Goal: Navigation & Orientation: Go to known website

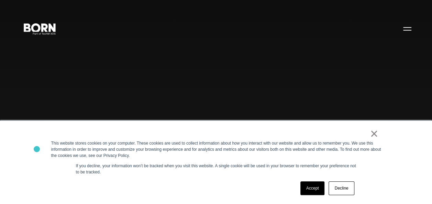
click at [37, 149] on div "× This website stores cookies on your computer. These cookies are used to colle…" at bounding box center [216, 163] width 432 height 84
click at [59, 107] on div "Combining creative, content, and commerce to drive change. Imagine, build, and …" at bounding box center [216, 102] width 432 height 204
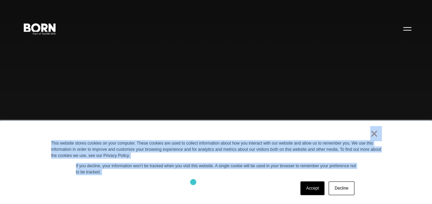
drag, startPoint x: 43, startPoint y: 133, endPoint x: 193, endPoint y: 181, distance: 157.7
click at [193, 181] on div "× This website stores cookies on your computer. These cookies are used to colle…" at bounding box center [216, 163] width 432 height 84
drag, startPoint x: 193, startPoint y: 181, endPoint x: 173, endPoint y: 187, distance: 21.5
click at [173, 187] on div "Accept Decline" at bounding box center [203, 189] width 305 height 18
click at [180, 126] on div "× This website stores cookies on your computer. These cookies are used to colle…" at bounding box center [216, 162] width 344 height 83
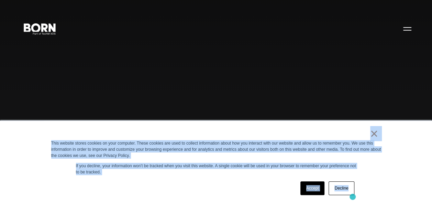
drag, startPoint x: 196, startPoint y: 129, endPoint x: 354, endPoint y: 197, distance: 172.2
click at [354, 194] on div "× This website stores cookies on your computer. These cookies are used to colle…" at bounding box center [216, 162] width 344 height 83
click at [232, 180] on div "Accept Decline" at bounding box center [203, 189] width 305 height 18
drag, startPoint x: 232, startPoint y: 129, endPoint x: 439, endPoint y: 217, distance: 224.1
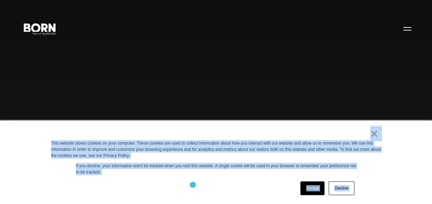
click at [192, 184] on div "Accept Decline" at bounding box center [203, 189] width 305 height 18
drag, startPoint x: 332, startPoint y: 132, endPoint x: 394, endPoint y: 189, distance: 83.8
click at [394, 189] on div "× This website stores cookies on your computer. These cookies are used to colle…" at bounding box center [216, 163] width 432 height 84
click at [233, 186] on div "Accept Decline" at bounding box center [203, 189] width 305 height 18
drag, startPoint x: 327, startPoint y: 132, endPoint x: 407, endPoint y: 186, distance: 95.6
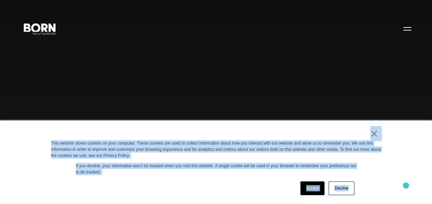
click at [407, 186] on div "× This website stores cookies on your computer. These cookies are used to colle…" at bounding box center [216, 163] width 432 height 84
click at [230, 181] on div "Accept Decline" at bounding box center [203, 189] width 305 height 18
